Goal: Information Seeking & Learning: Learn about a topic

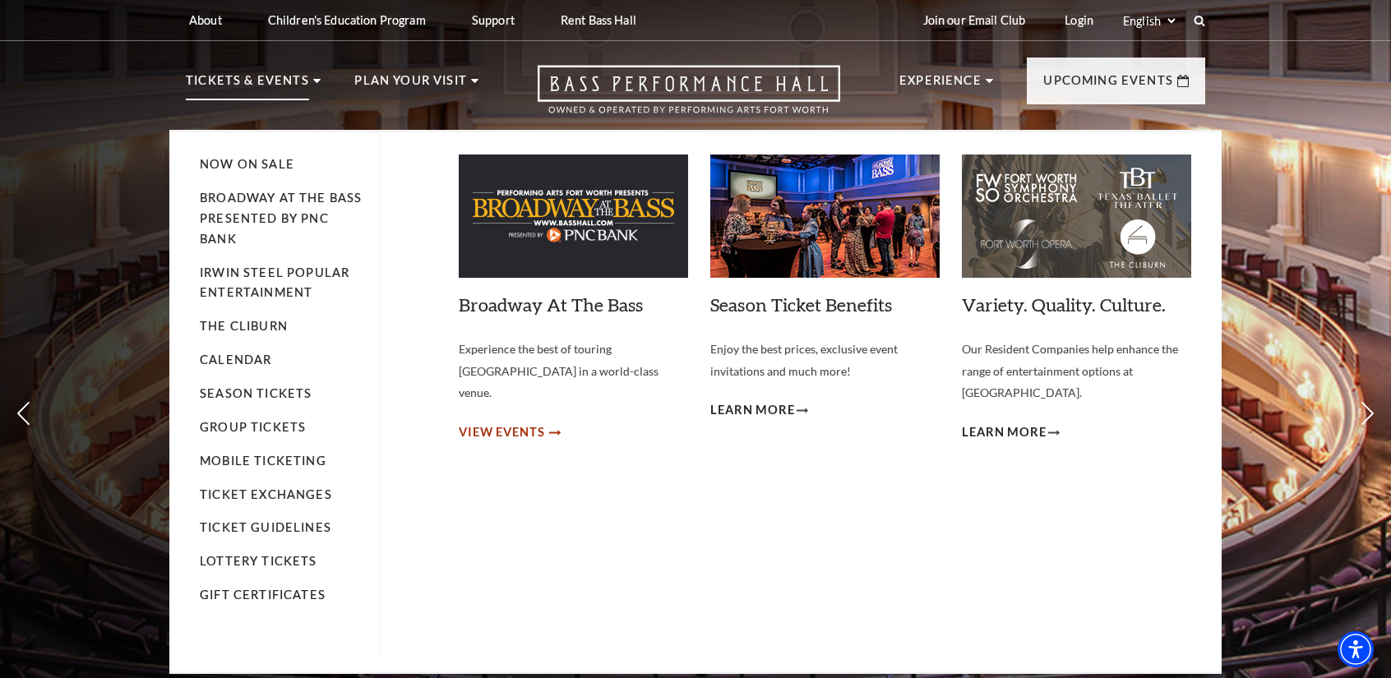
click at [497, 423] on span "View Events" at bounding box center [502, 433] width 86 height 21
click at [250, 357] on link "Calendar" at bounding box center [236, 360] width 72 height 14
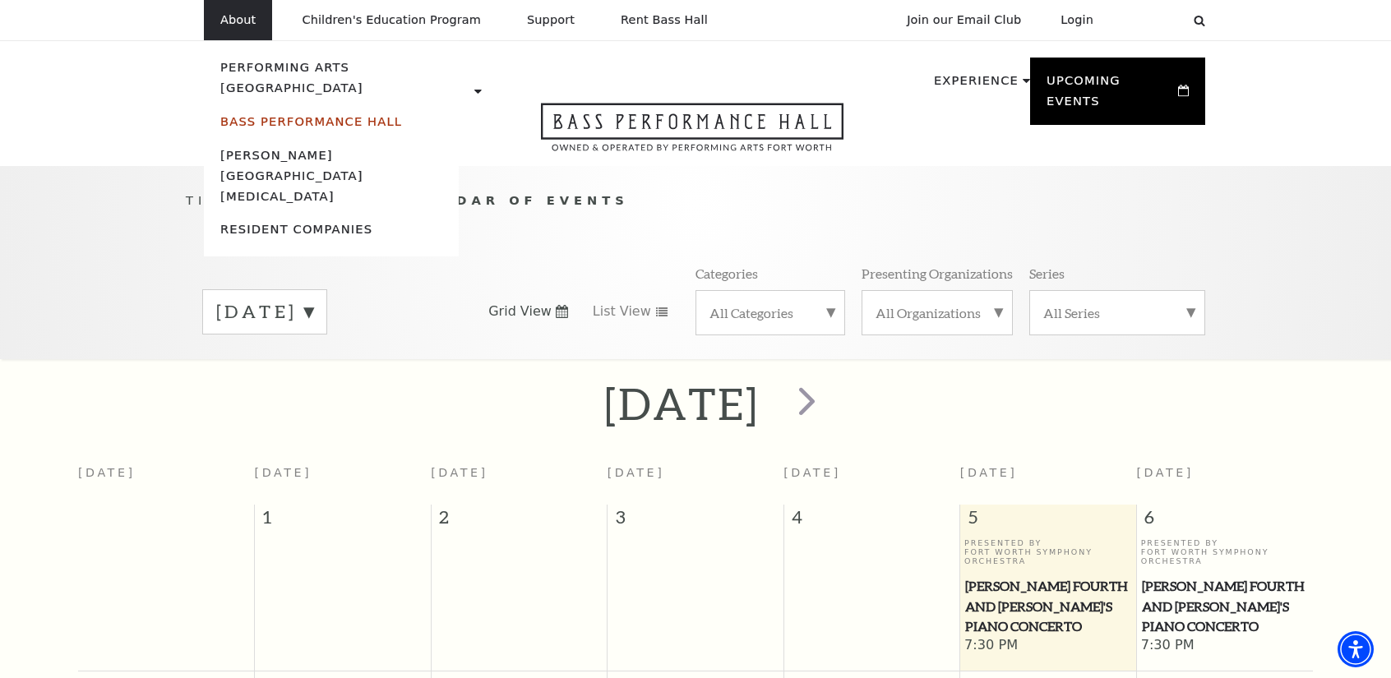
click at [293, 114] on link "Bass Performance Hall" at bounding box center [311, 121] width 182 height 14
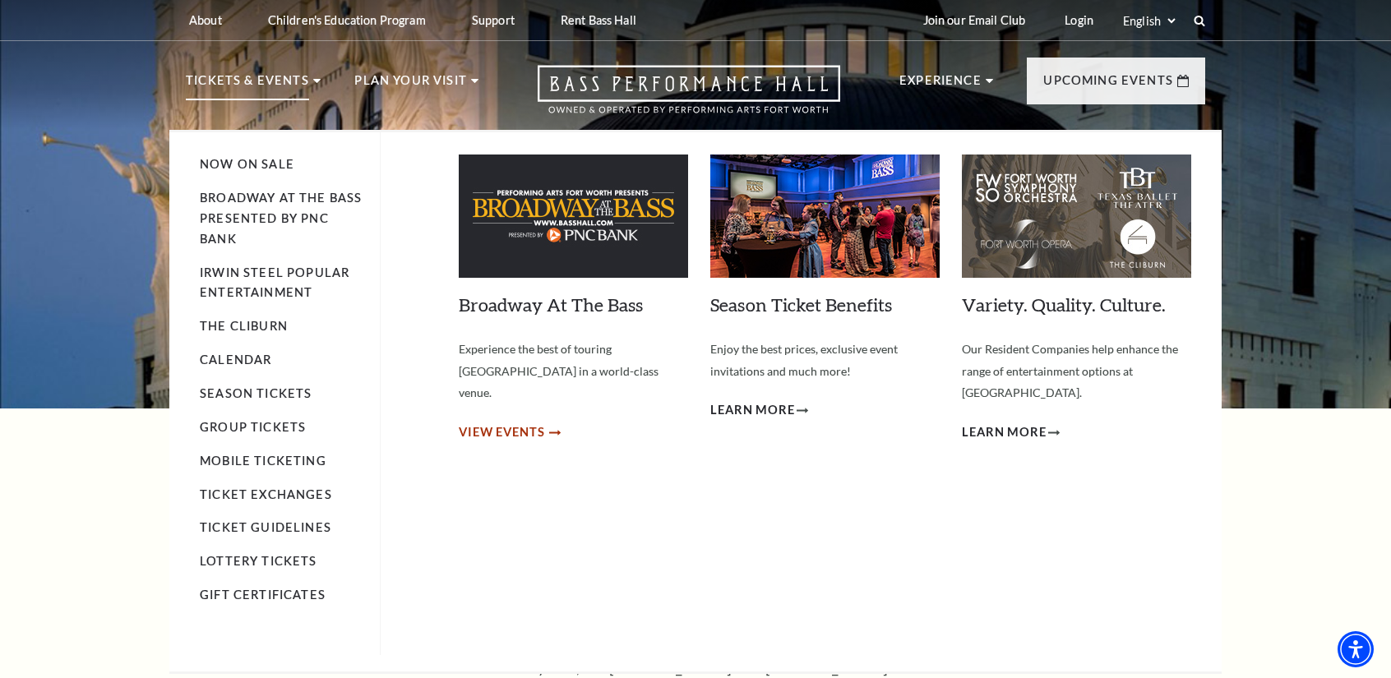
click at [539, 423] on span "View Events" at bounding box center [502, 433] width 86 height 21
click at [526, 423] on span "View Events" at bounding box center [502, 433] width 86 height 21
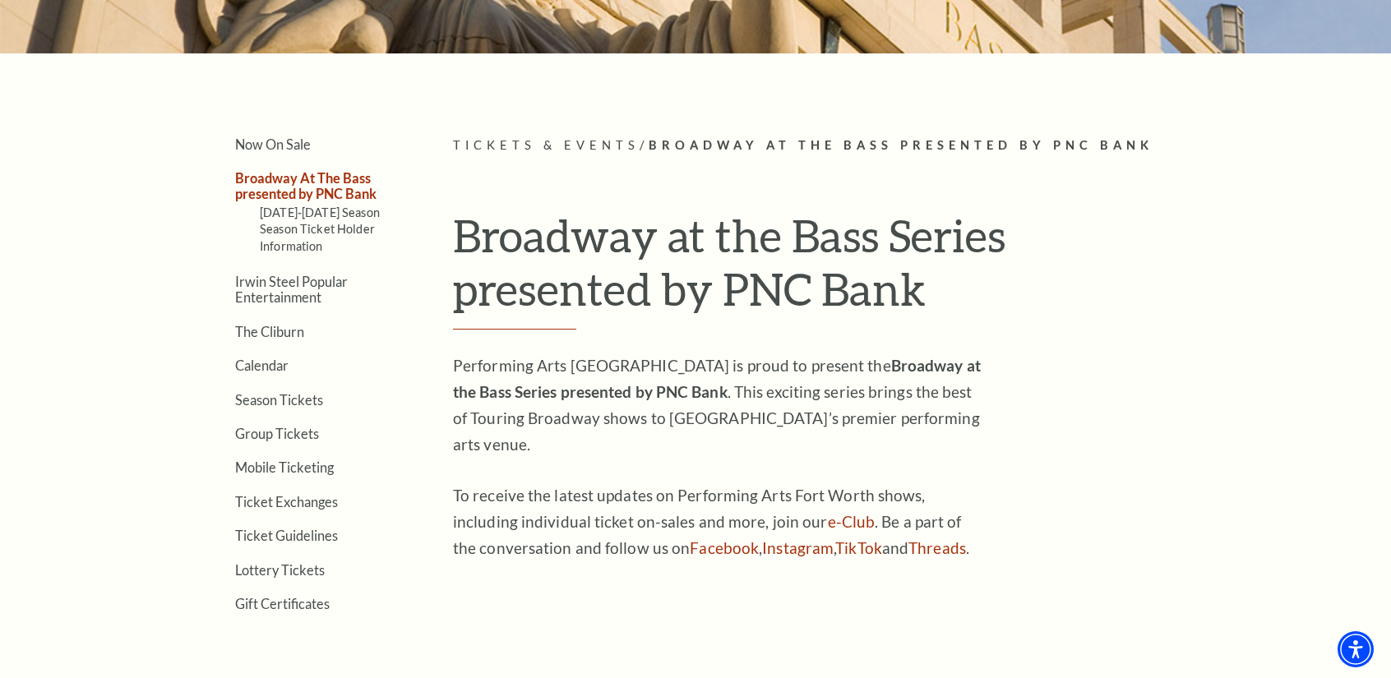
scroll to position [411, 0]
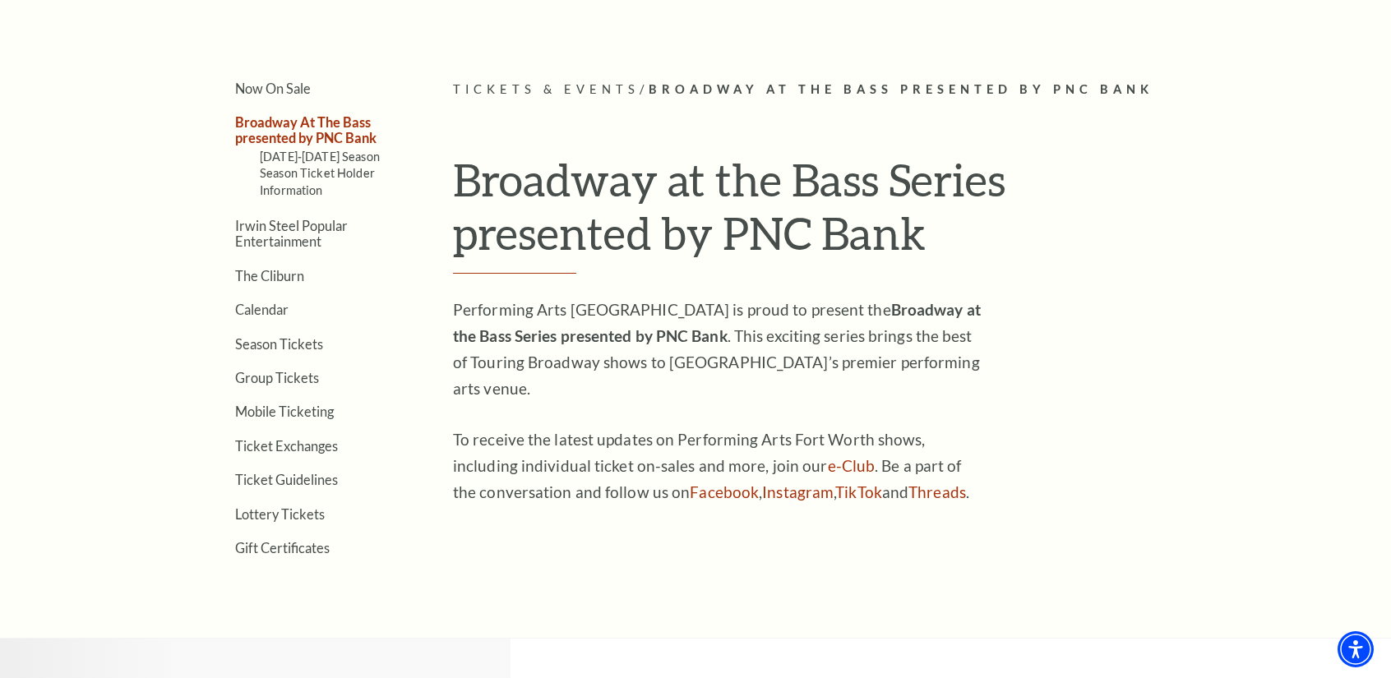
drag, startPoint x: 304, startPoint y: 342, endPoint x: 427, endPoint y: 374, distance: 126.7
click at [304, 342] on link "Season Tickets" at bounding box center [279, 344] width 88 height 16
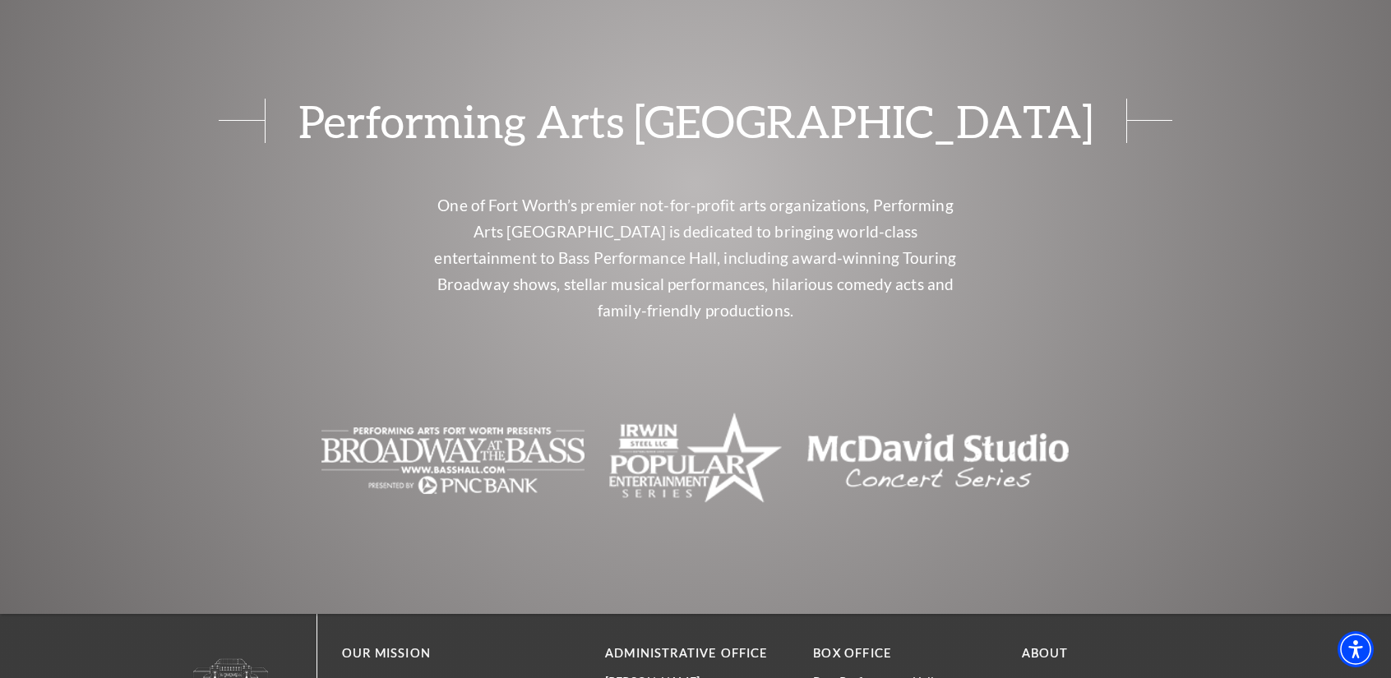
scroll to position [1727, 0]
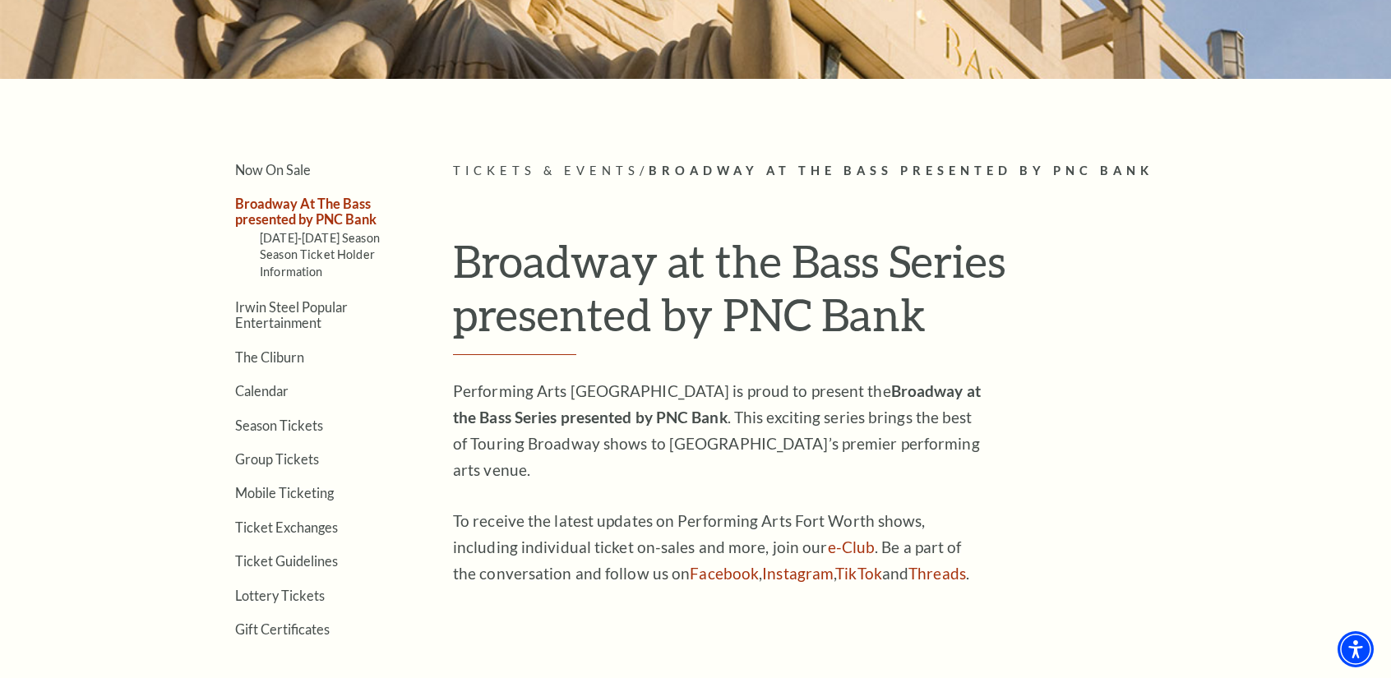
scroll to position [411, 0]
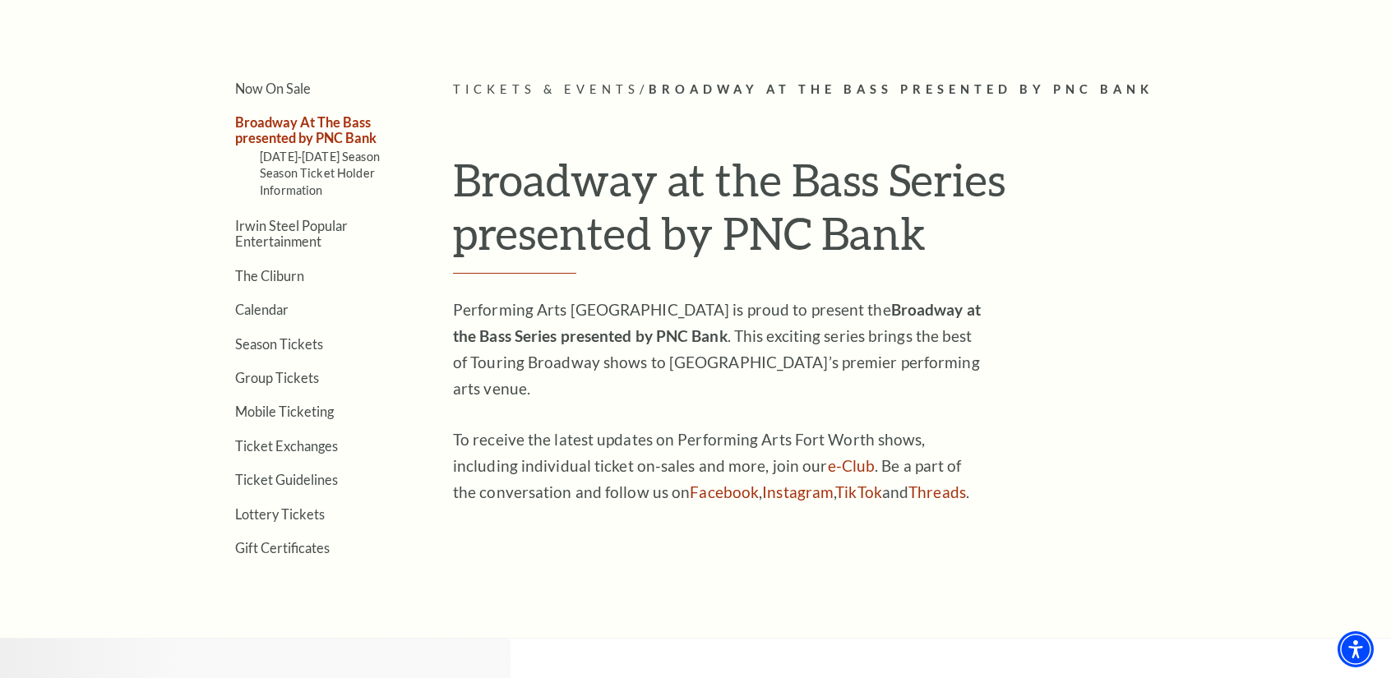
click at [340, 134] on link "Broadway At The Bass presented by PNC Bank" at bounding box center [305, 129] width 141 height 31
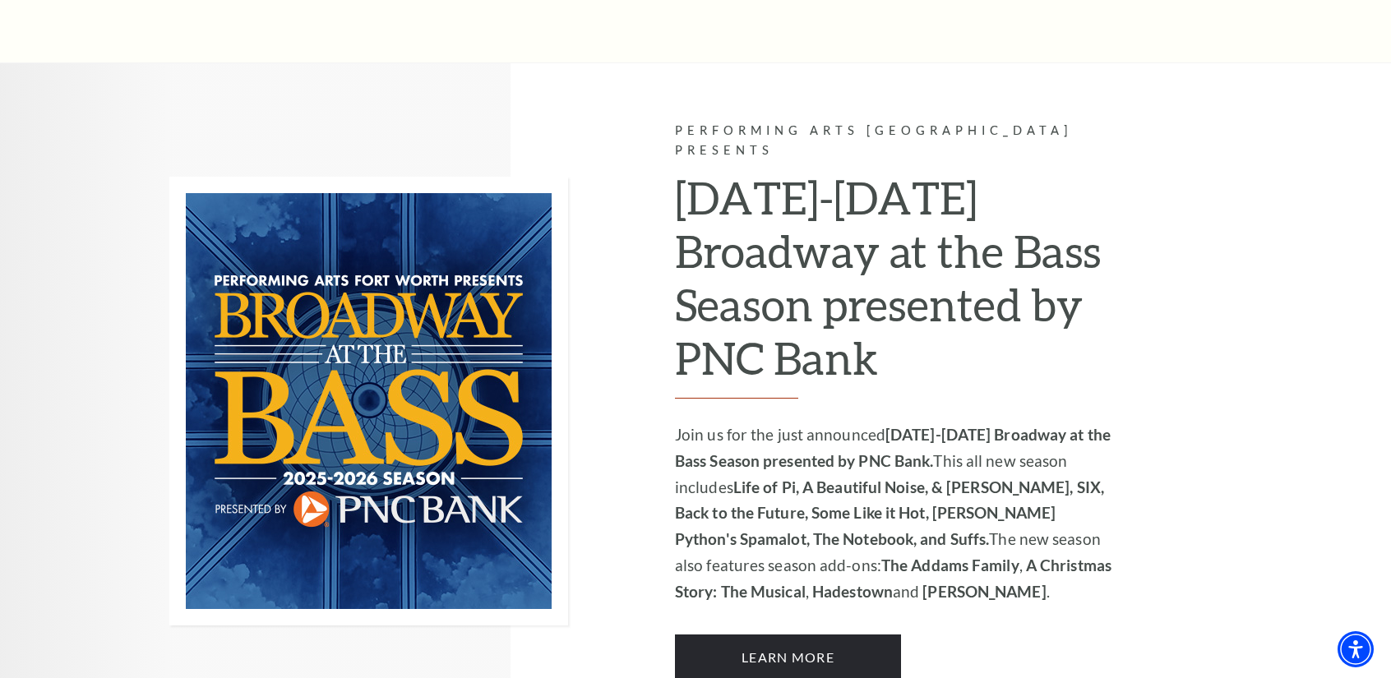
scroll to position [1316, 0]
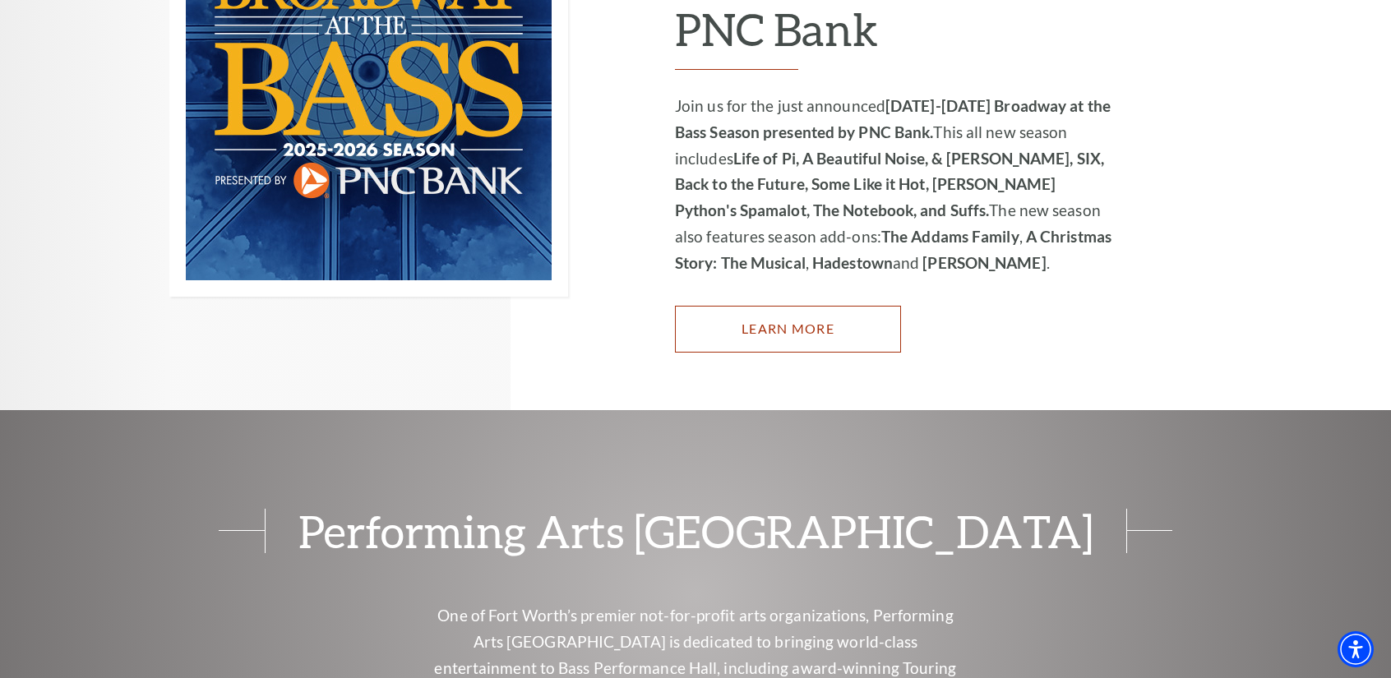
click at [812, 307] on link "Learn More" at bounding box center [788, 329] width 226 height 46
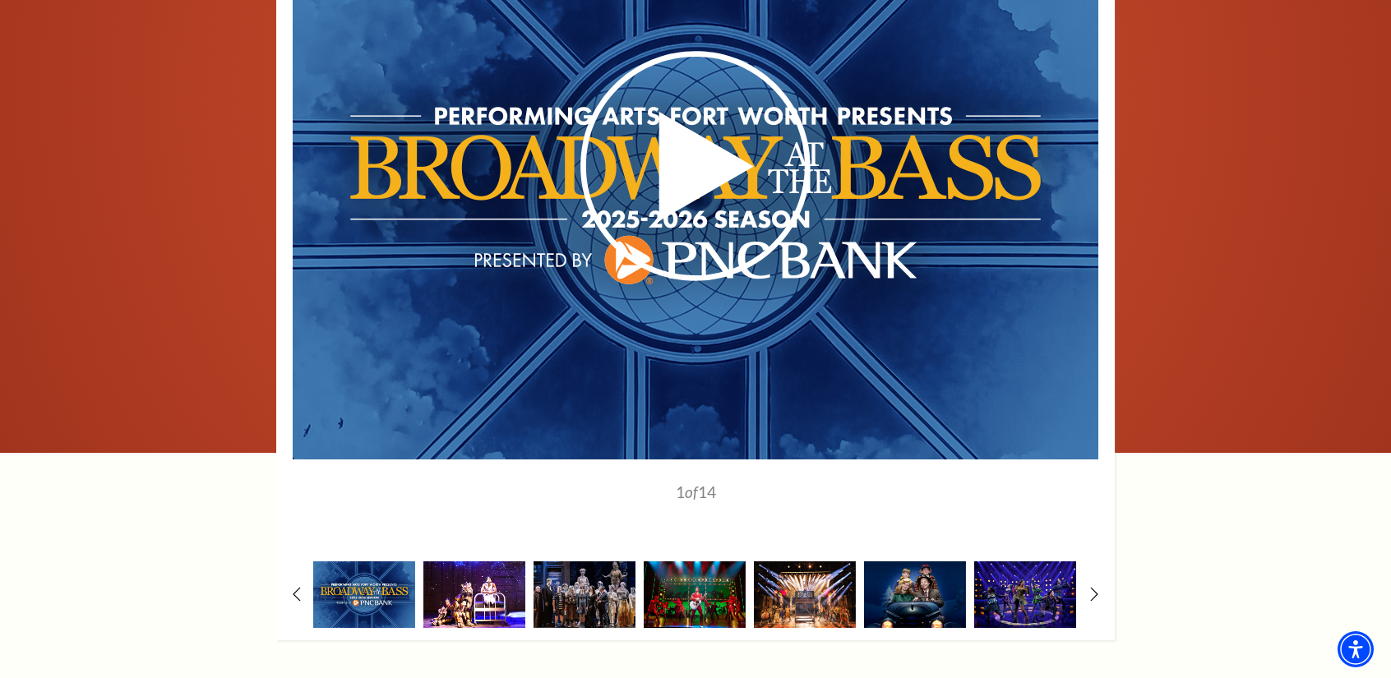
scroll to position [1316, 0]
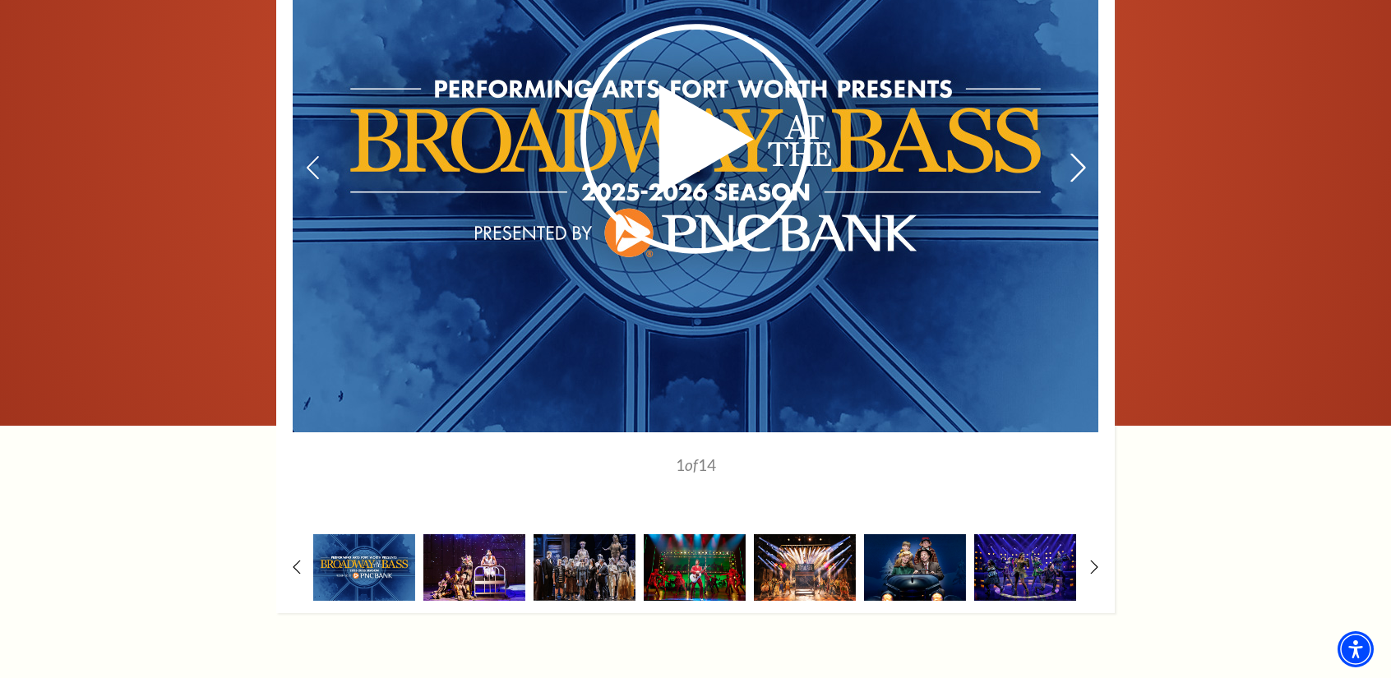
click at [1072, 154] on icon at bounding box center [1078, 168] width 17 height 29
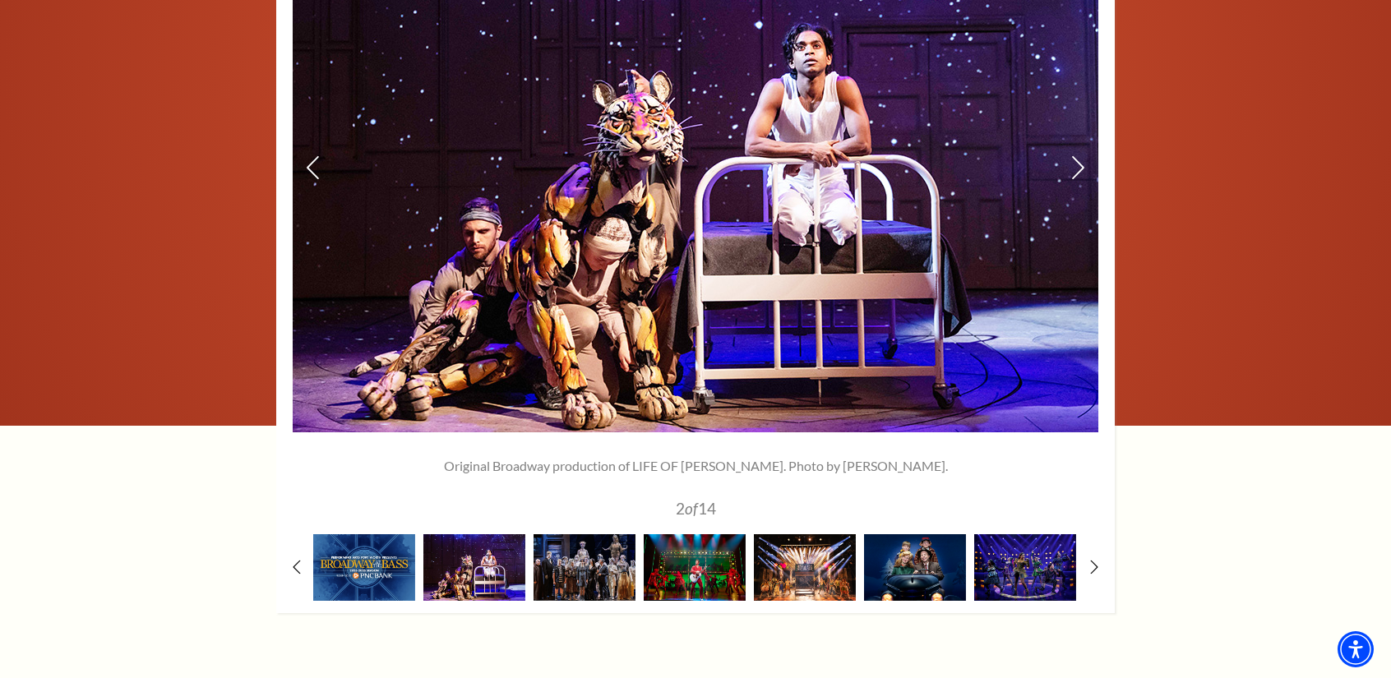
scroll to position [1151, 0]
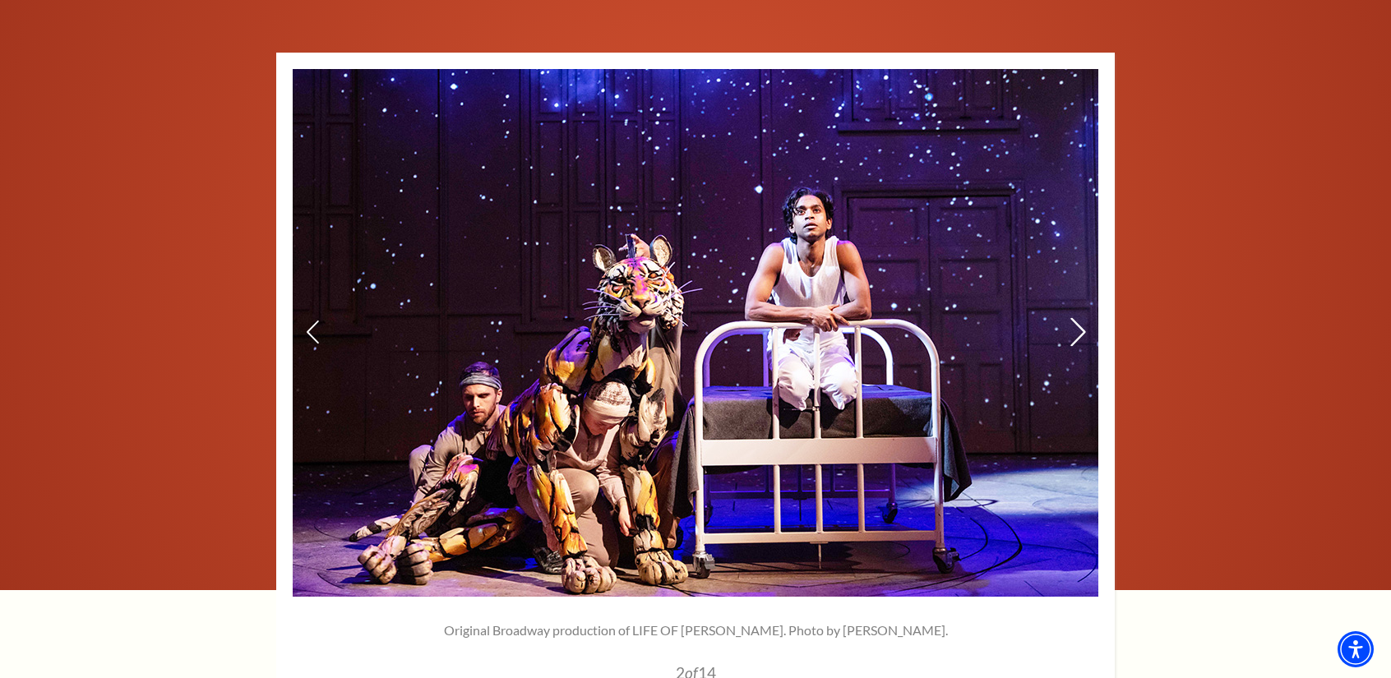
click at [1079, 318] on use at bounding box center [1078, 332] width 15 height 29
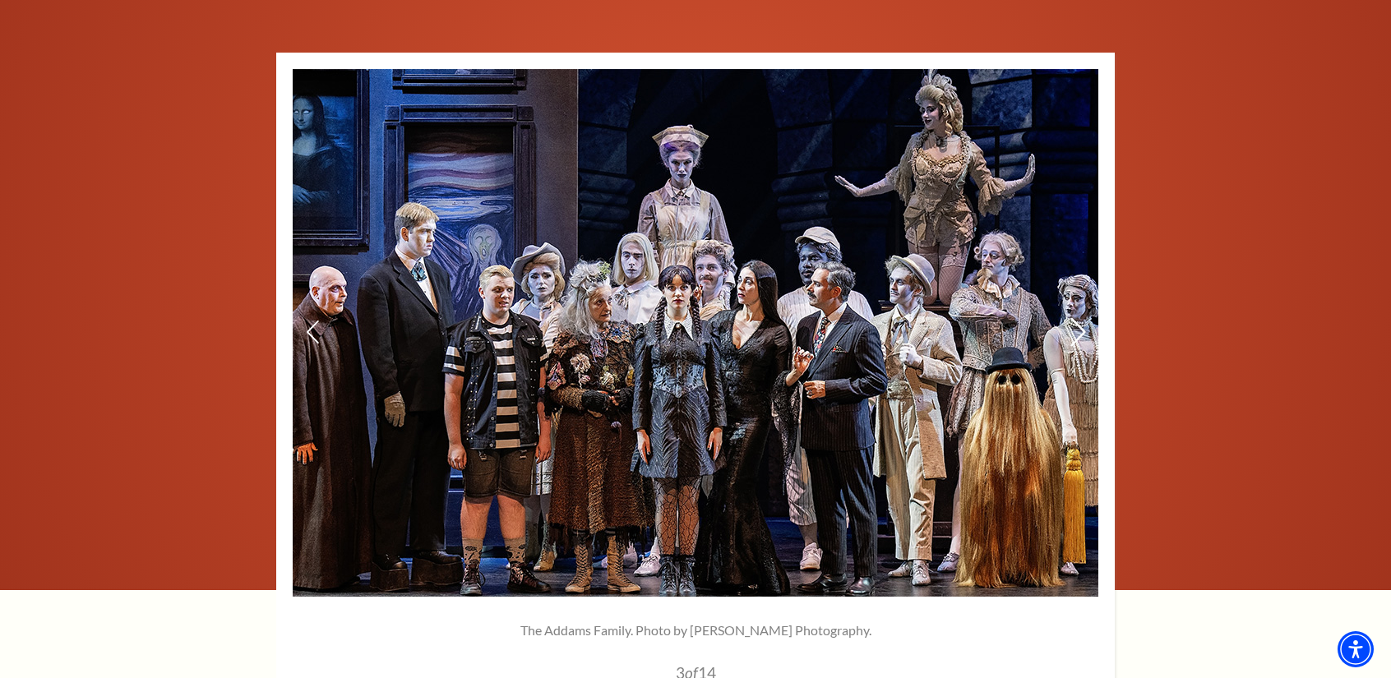
click at [1082, 318] on icon at bounding box center [1078, 332] width 17 height 29
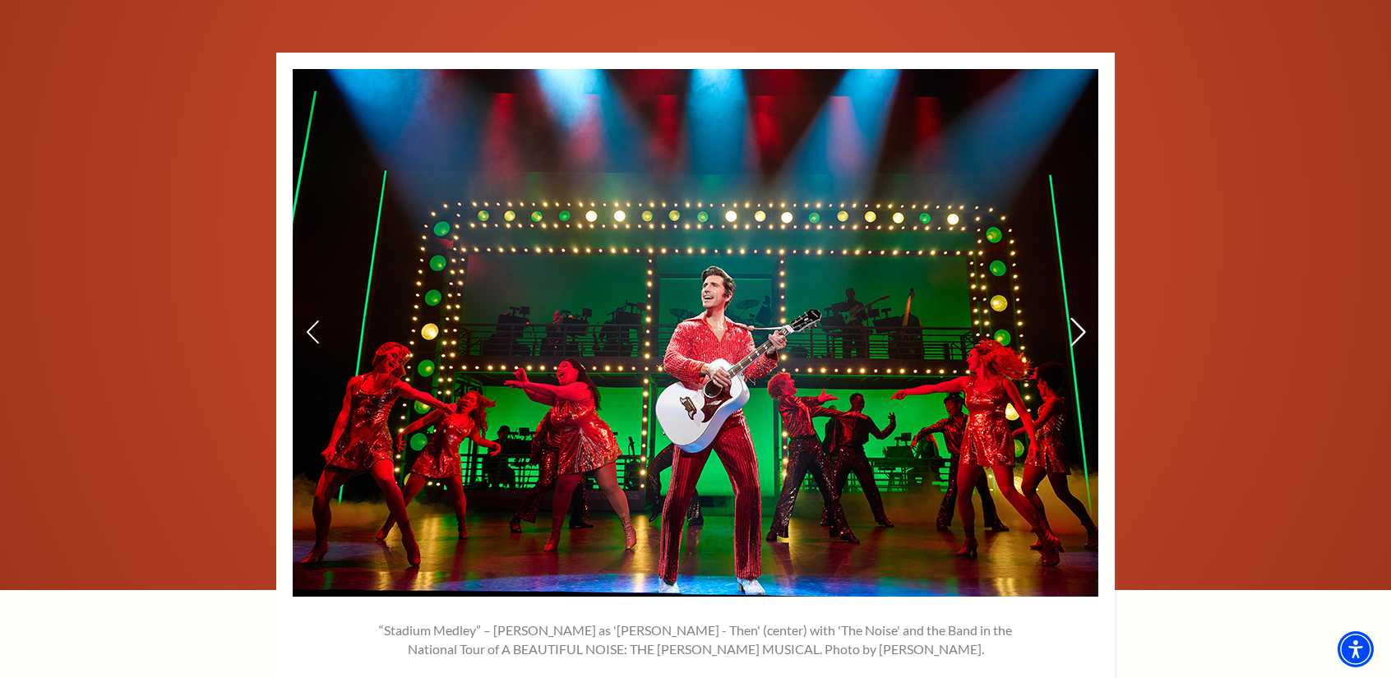
click at [1076, 318] on icon at bounding box center [1078, 332] width 17 height 29
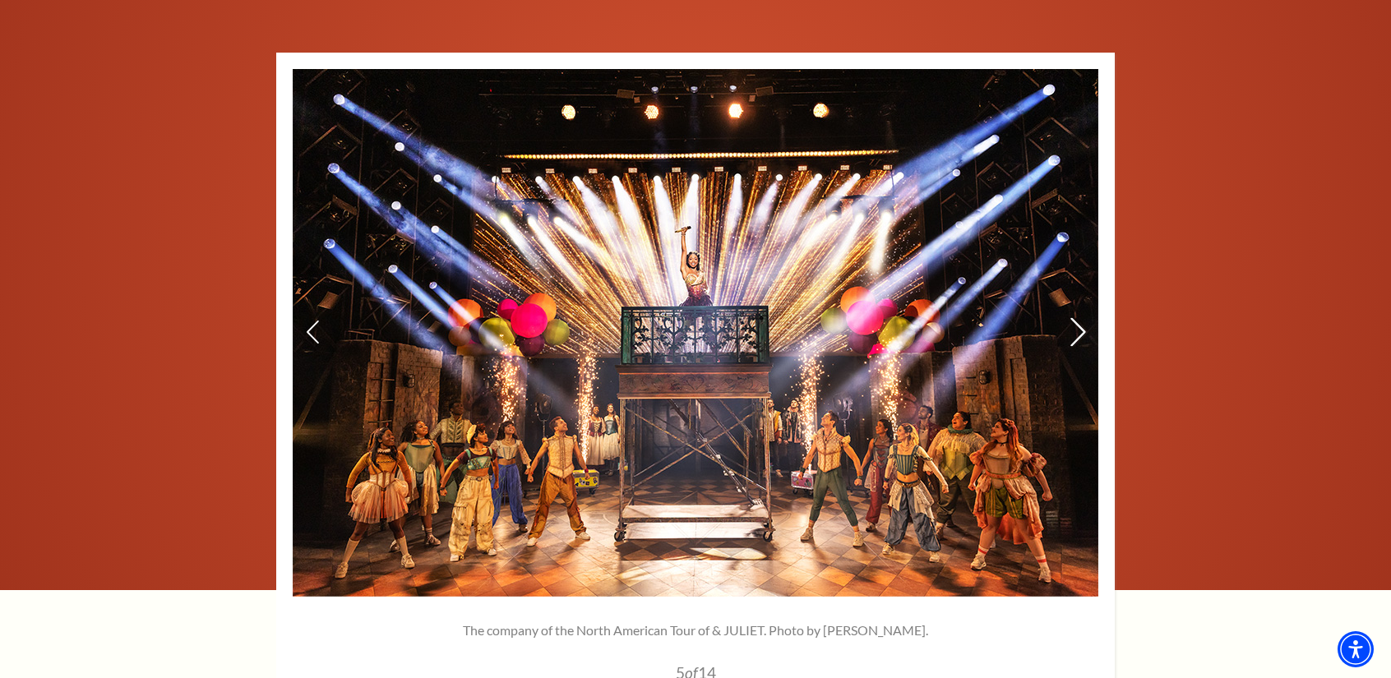
click at [1077, 318] on icon at bounding box center [1078, 332] width 17 height 29
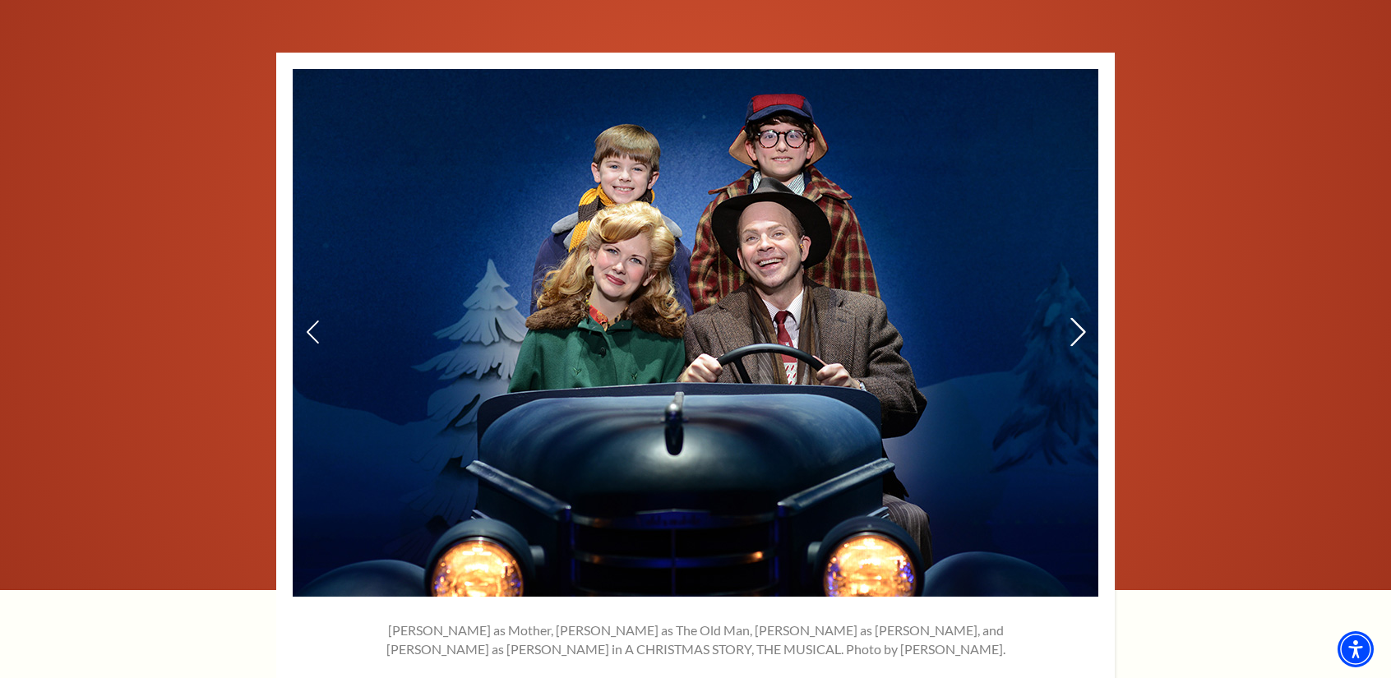
click at [1077, 318] on icon at bounding box center [1078, 332] width 17 height 29
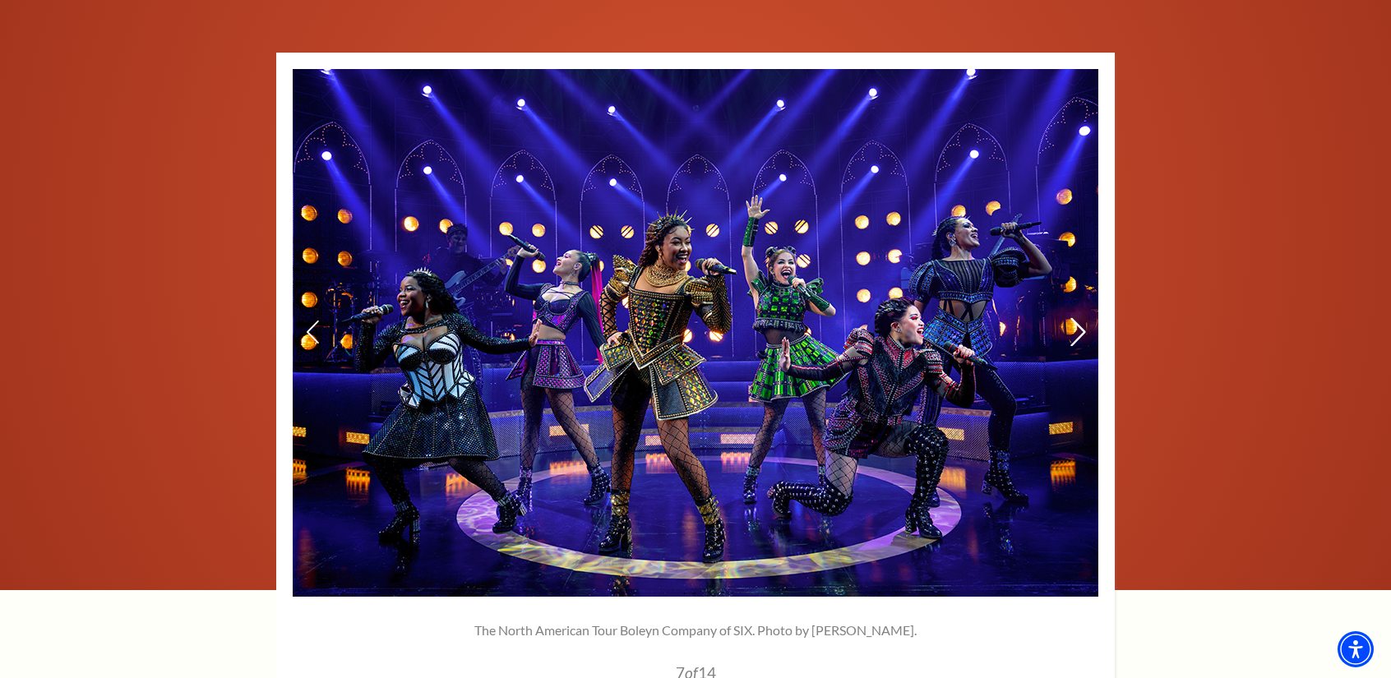
click at [1077, 318] on icon at bounding box center [1078, 332] width 17 height 29
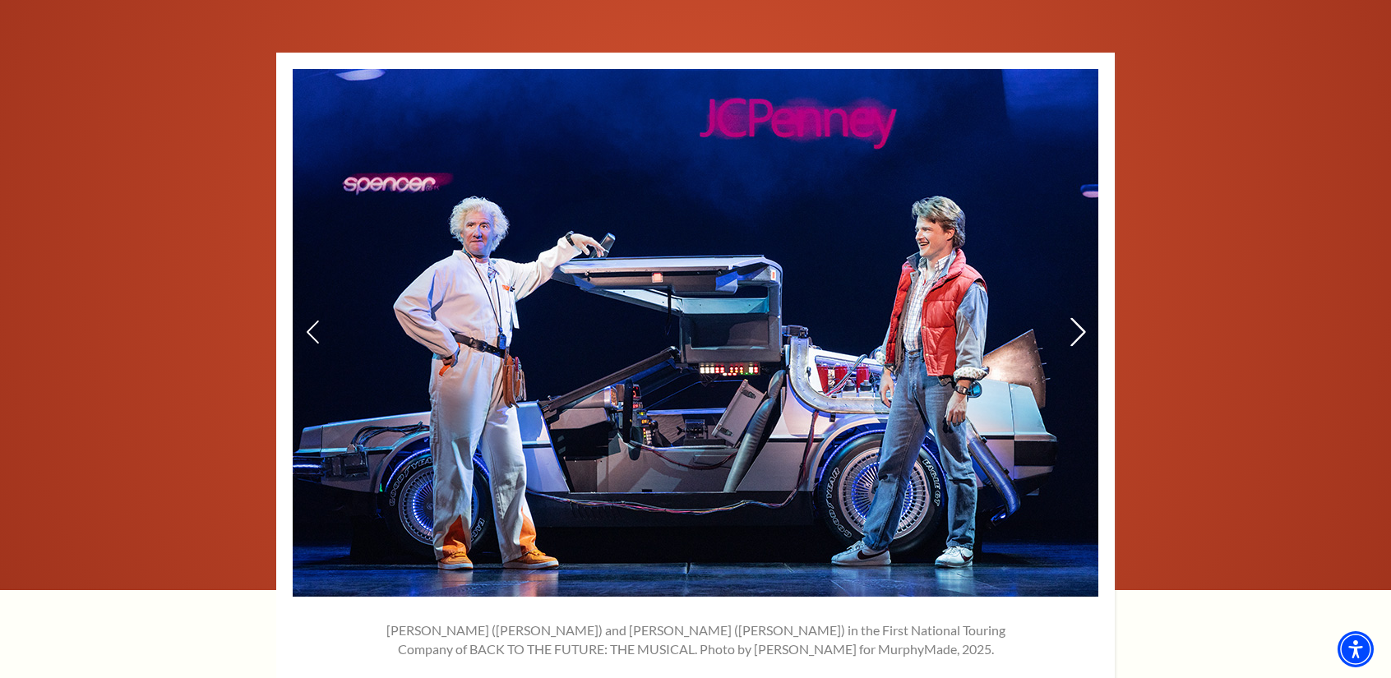
click at [1077, 318] on icon at bounding box center [1078, 332] width 17 height 29
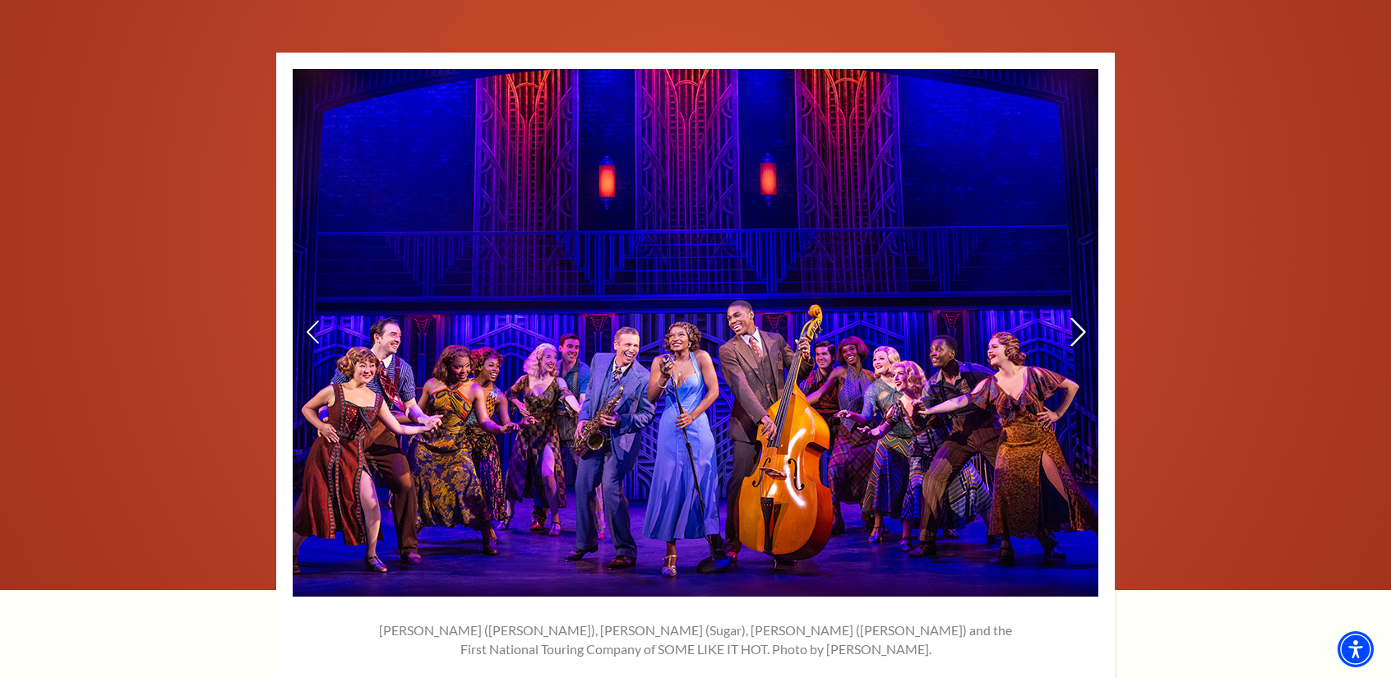
click at [1077, 318] on icon at bounding box center [1078, 332] width 17 height 29
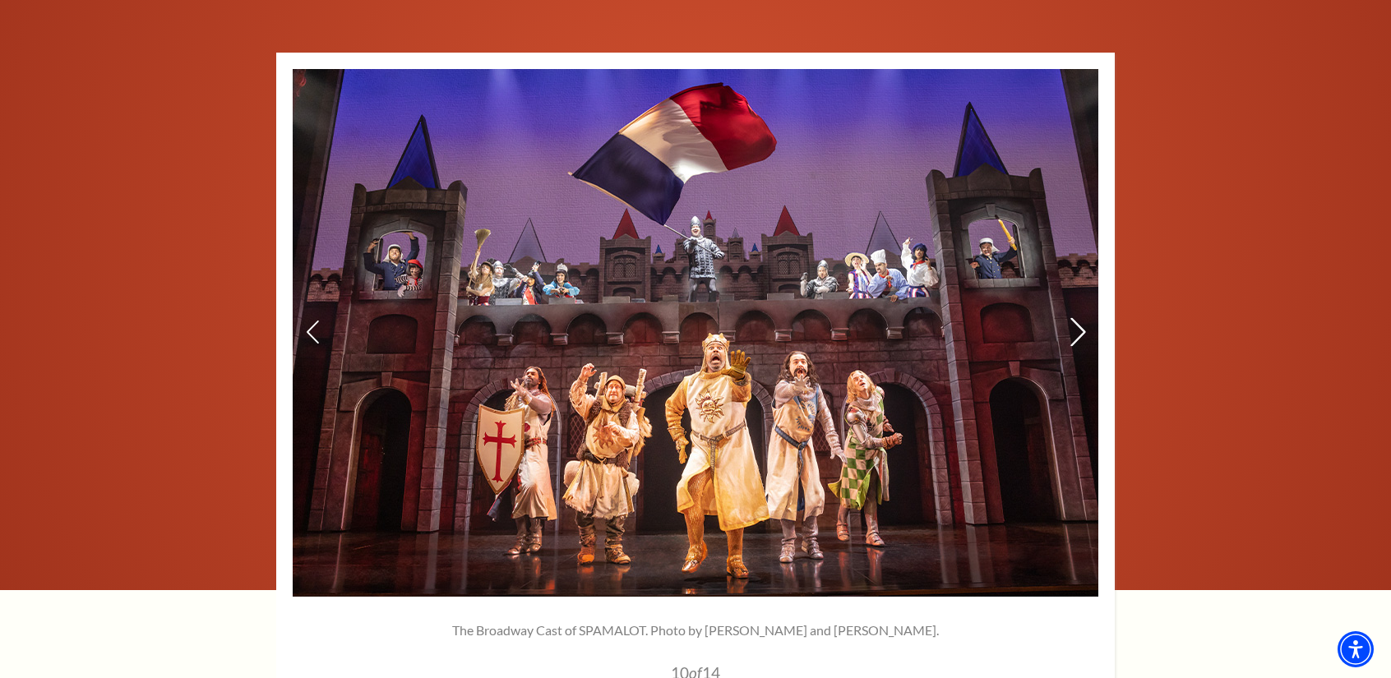
click at [1077, 318] on icon at bounding box center [1078, 332] width 17 height 29
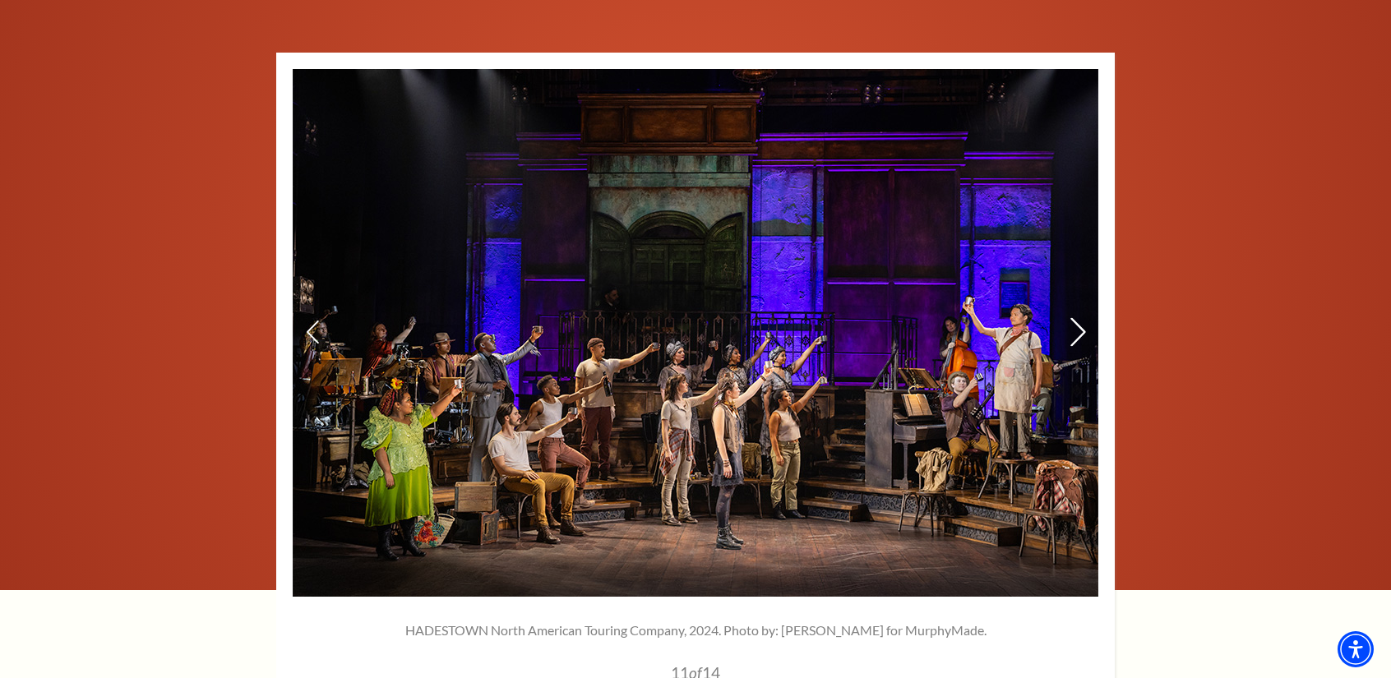
click at [1077, 318] on icon at bounding box center [1078, 332] width 17 height 29
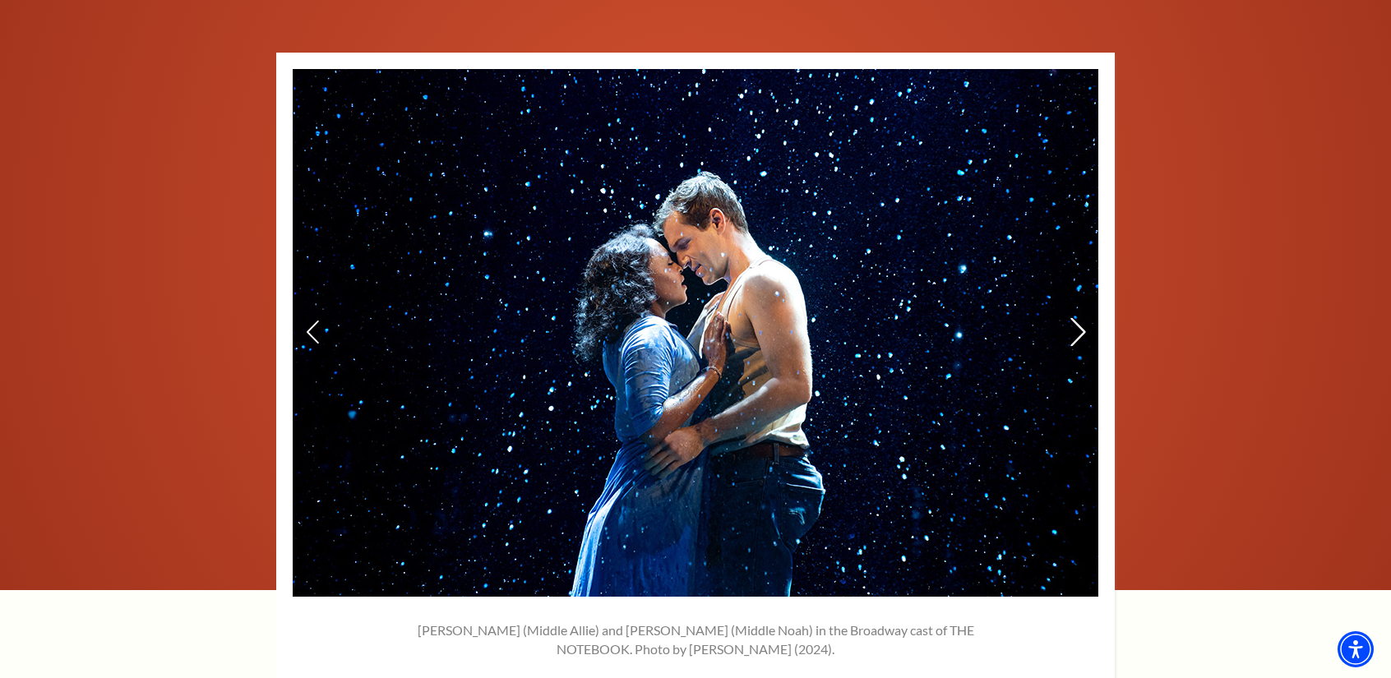
click at [1077, 318] on icon at bounding box center [1078, 332] width 17 height 29
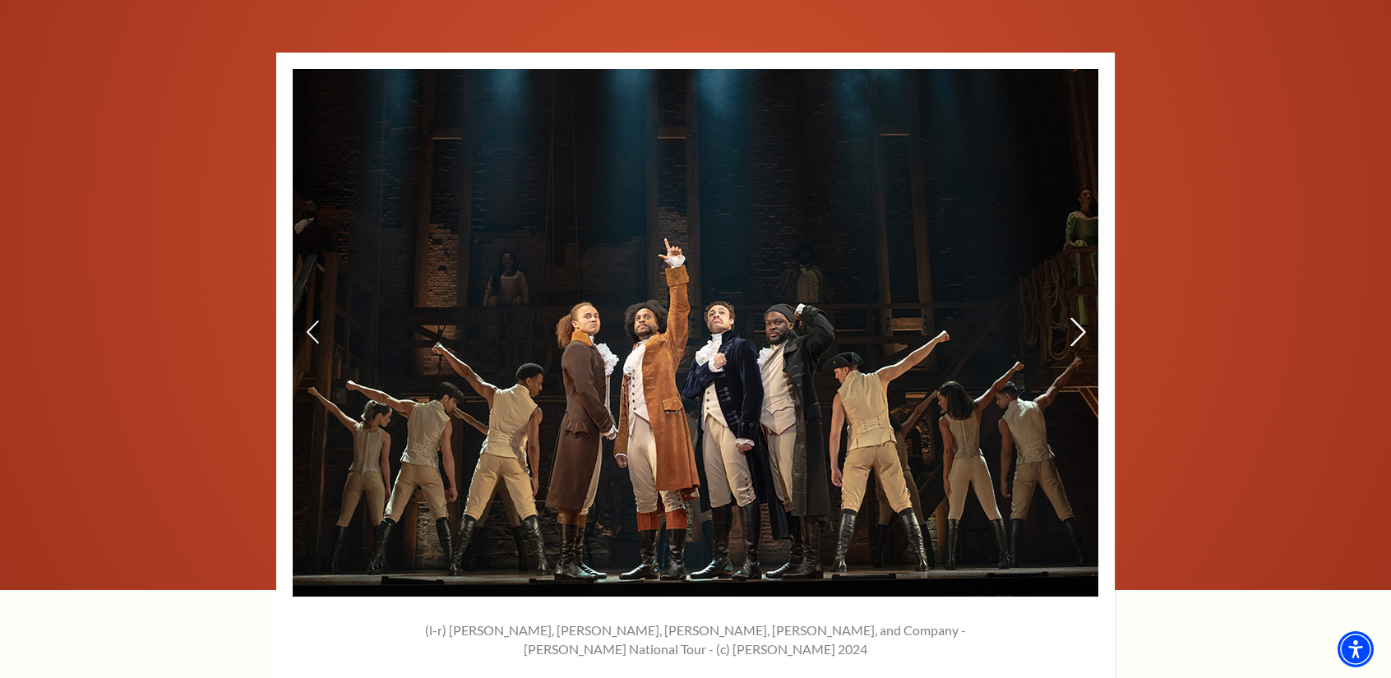
click at [1077, 318] on icon at bounding box center [1078, 332] width 17 height 29
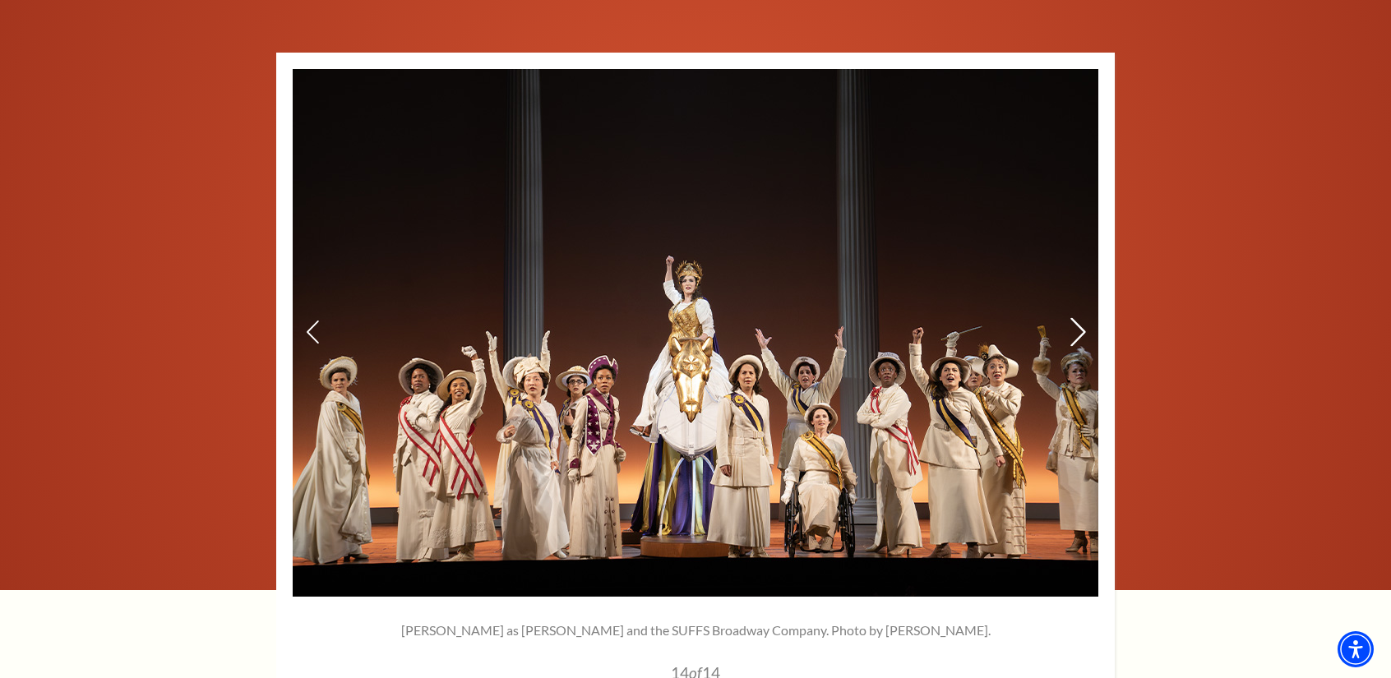
click at [1077, 318] on icon at bounding box center [1078, 332] width 17 height 29
